Goal: Check status

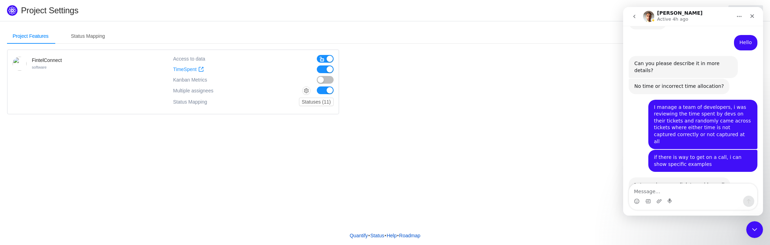
scroll to position [246, 0]
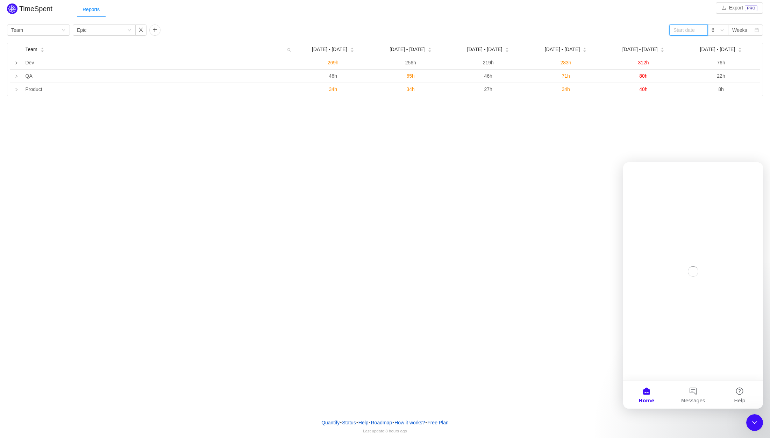
click at [683, 31] on input at bounding box center [688, 29] width 38 height 11
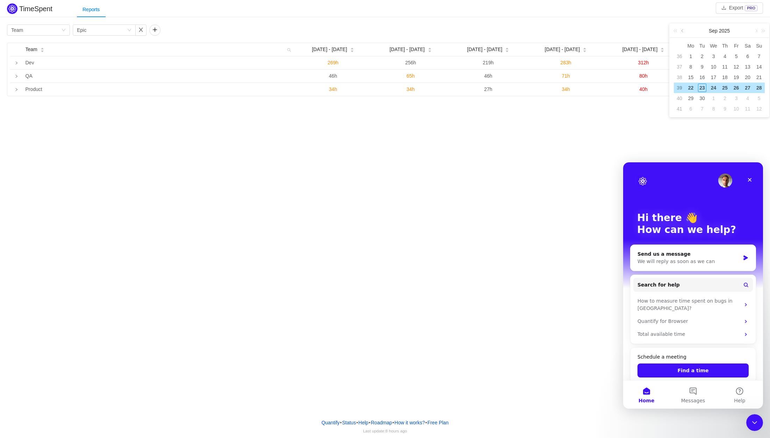
click at [683, 30] on link at bounding box center [683, 31] width 6 height 14
click at [736, 57] on div "1" at bounding box center [736, 56] width 8 height 8
type input "[DATE]"
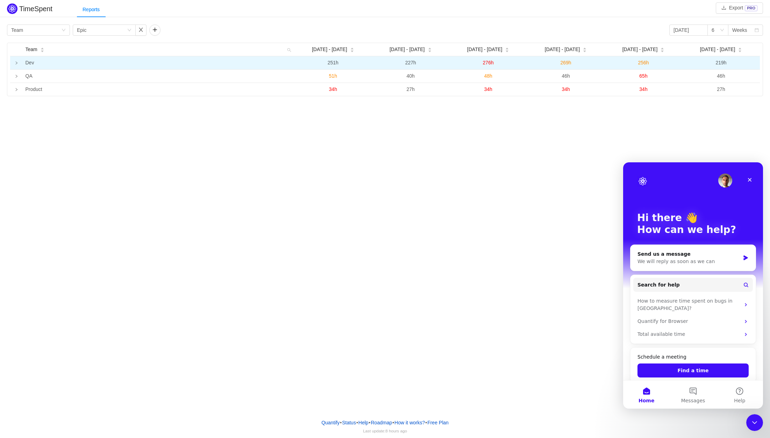
click at [16, 63] on icon "icon: right" at bounding box center [16, 62] width 3 height 3
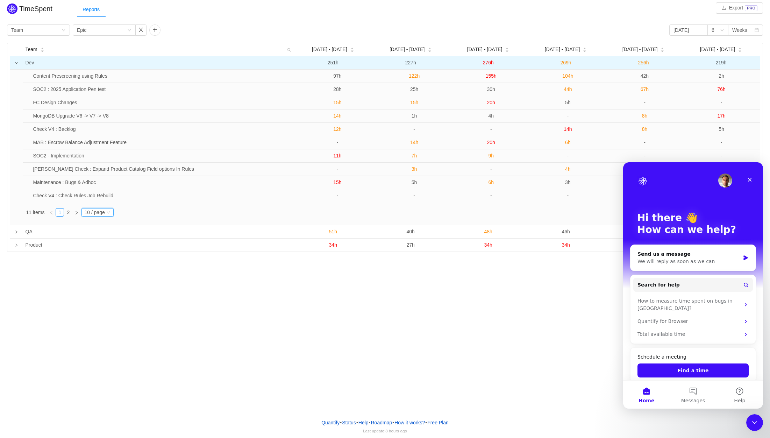
click at [105, 214] on div "10 / page" at bounding box center [94, 212] width 20 height 8
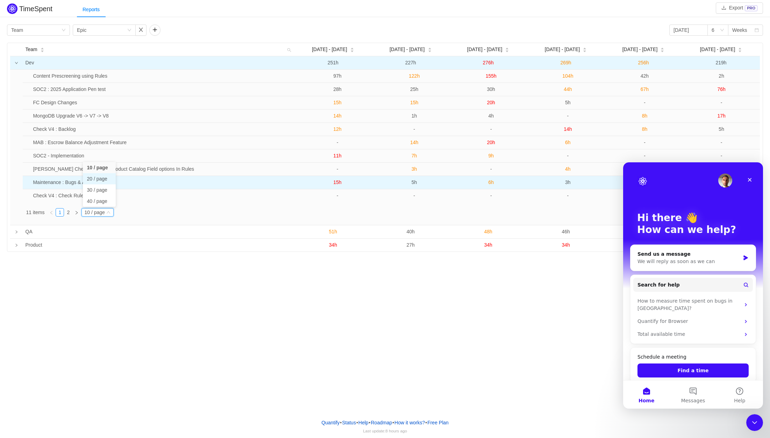
click at [97, 179] on li "20 / page" at bounding box center [99, 178] width 33 height 11
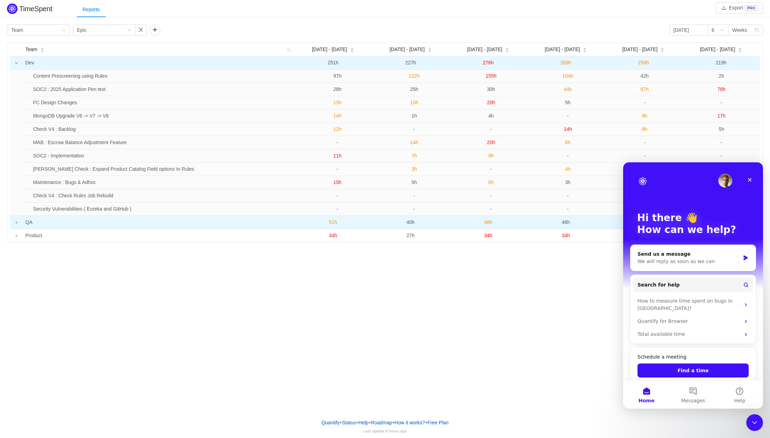
click at [17, 224] on icon "icon: right" at bounding box center [16, 222] width 3 height 3
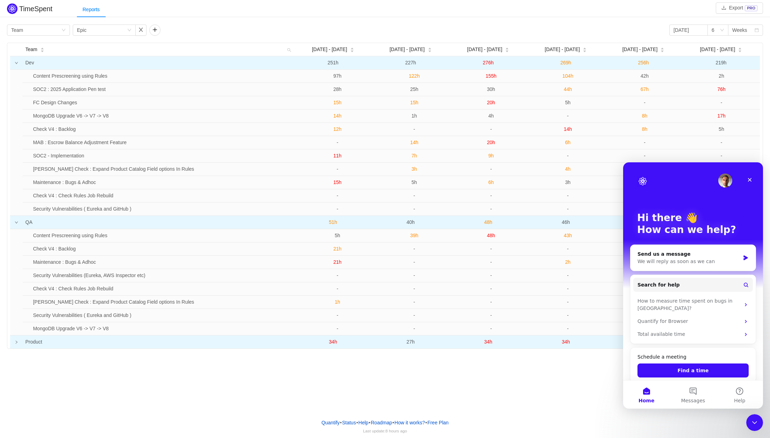
click at [19, 344] on td at bounding box center [16, 341] width 13 height 13
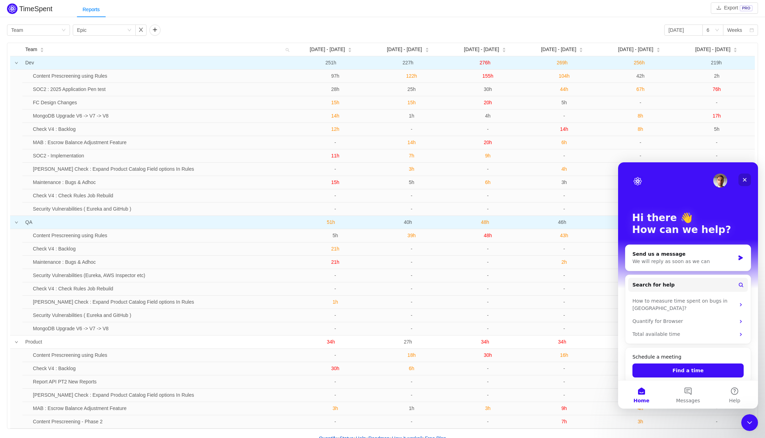
click at [746, 178] on icon "Close" at bounding box center [745, 180] width 6 height 6
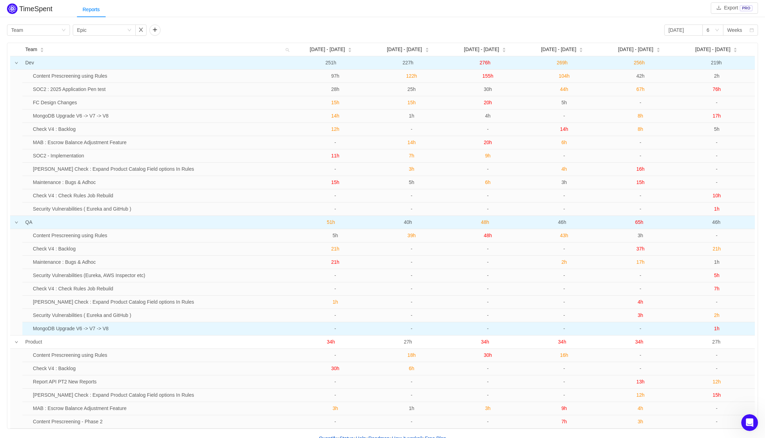
scroll to position [16, 0]
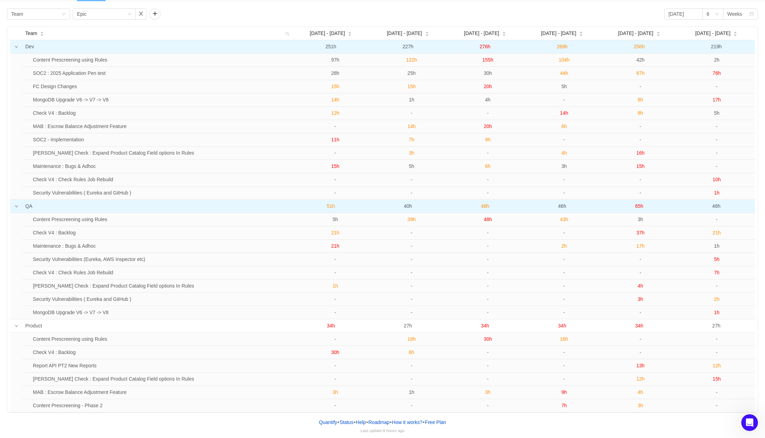
drag, startPoint x: 732, startPoint y: 408, endPoint x: 25, endPoint y: 47, distance: 793.8
click at [25, 47] on tbody "Dev 251h 227h 276h 269h 256h 219h Content Prescreening using Rules 97h 122h 155…" at bounding box center [382, 226] width 745 height 372
copy tbody "Dev 251h 227h 276h 269h 256h 219h Content Prescreening using Rules 97h 122h 155…"
